Goal: Navigation & Orientation: Go to known website

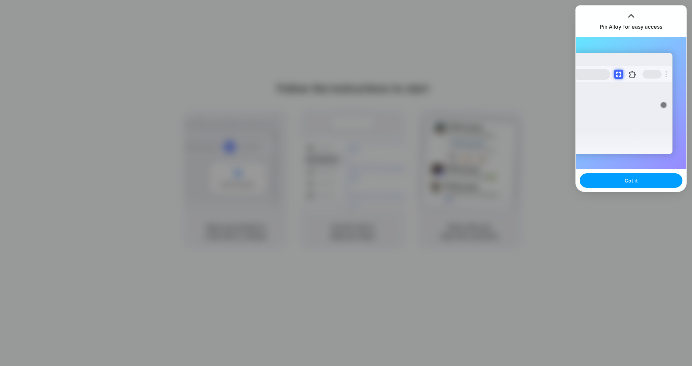
click at [626, 184] on button "Got it" at bounding box center [630, 180] width 103 height 15
